Goal: Task Accomplishment & Management: Use online tool/utility

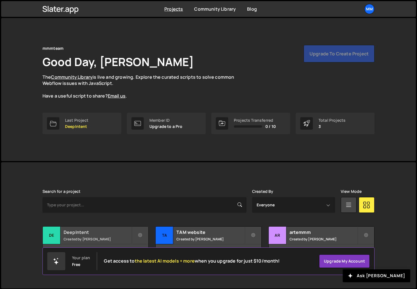
click at [111, 233] on h2 "DeepIntent" at bounding box center [98, 232] width 68 height 6
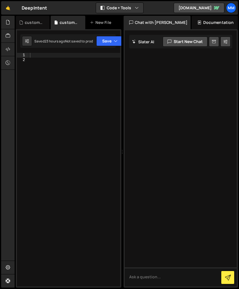
click at [55, 69] on div at bounding box center [74, 174] width 91 height 243
click at [37, 22] on div "custom.js" at bounding box center [34, 23] width 18 height 6
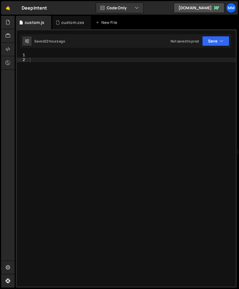
drag, startPoint x: 122, startPoint y: 152, endPoint x: 242, endPoint y: 167, distance: 121.0
click at [239, 167] on html "Projects Community Library Blog mm Projects Your Teams Account Upgrade Logout" at bounding box center [119, 144] width 239 height 289
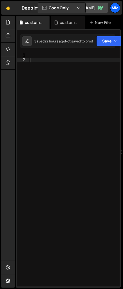
click at [60, 58] on div at bounding box center [74, 174] width 91 height 243
click at [79, 83] on div at bounding box center [74, 174] width 91 height 243
